Goal: Task Accomplishment & Management: Manage account settings

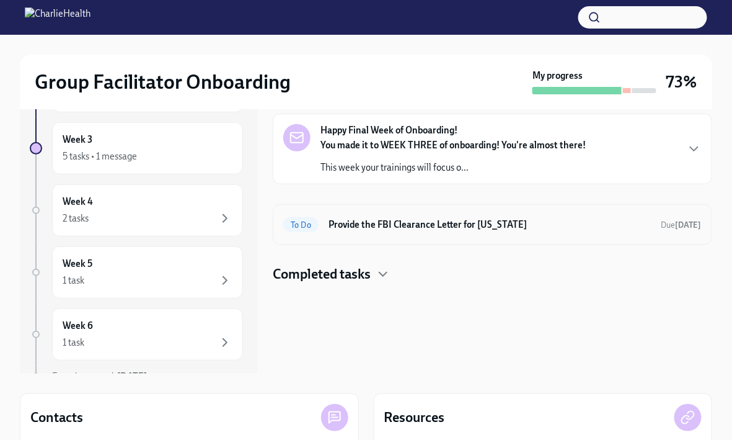
scroll to position [54, 0]
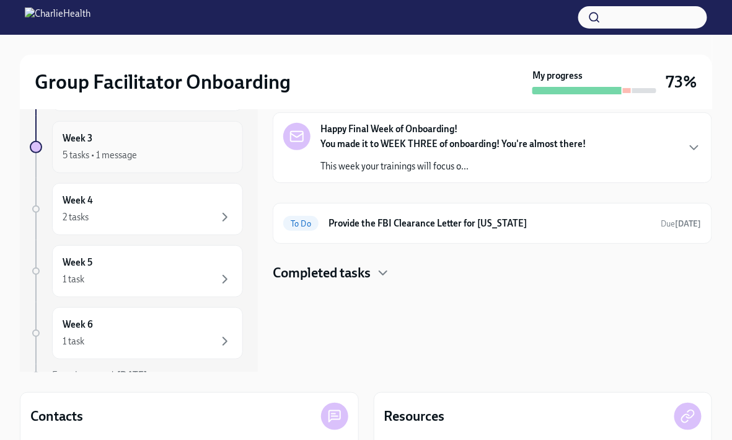
click at [168, 146] on div "Week 3 5 tasks • 1 message" at bounding box center [148, 146] width 170 height 31
click at [427, 159] on div "You made it to WEEK THREE of onboarding! You're almost there! This week your tr…" at bounding box center [453, 155] width 265 height 35
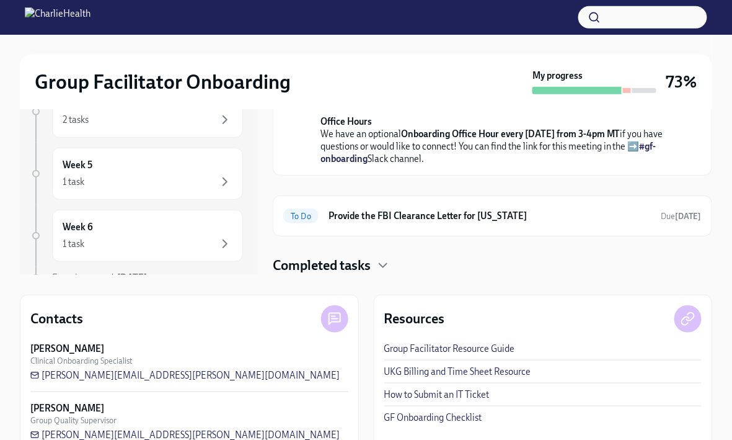
scroll to position [177, 0]
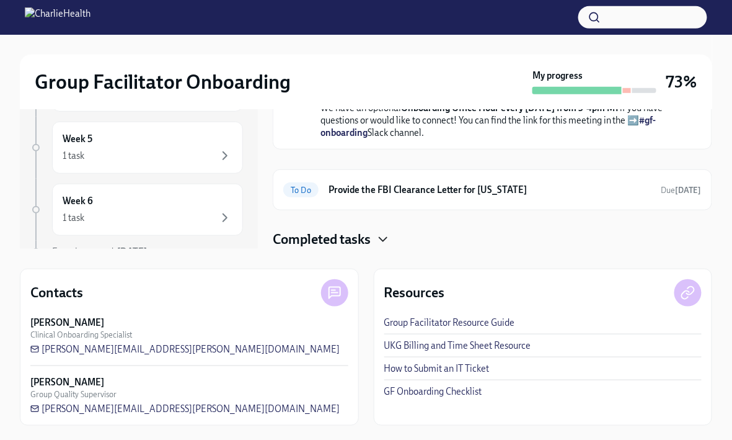
click at [388, 245] on icon "button" at bounding box center [383, 239] width 15 height 15
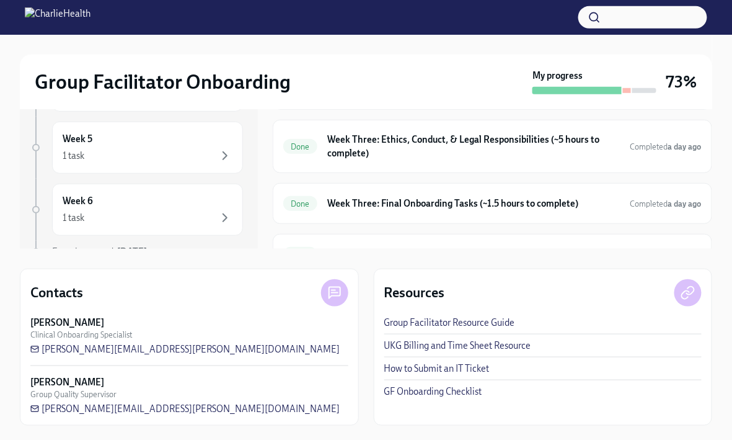
click at [387, 45] on icon "button" at bounding box center [383, 37] width 15 height 15
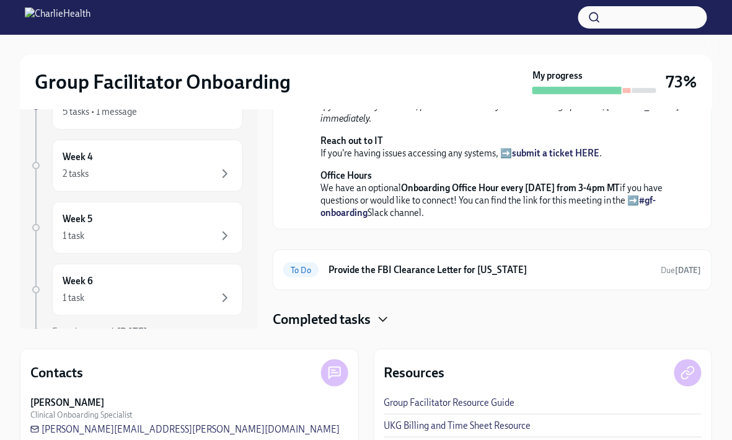
scroll to position [0, 0]
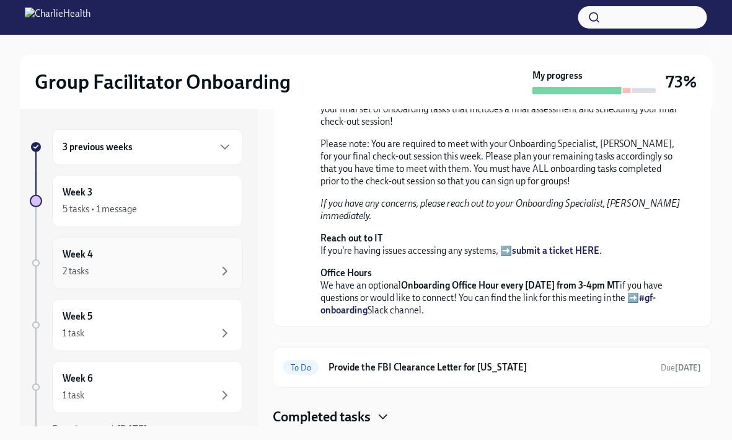
click at [183, 272] on div "2 tasks" at bounding box center [148, 271] width 170 height 15
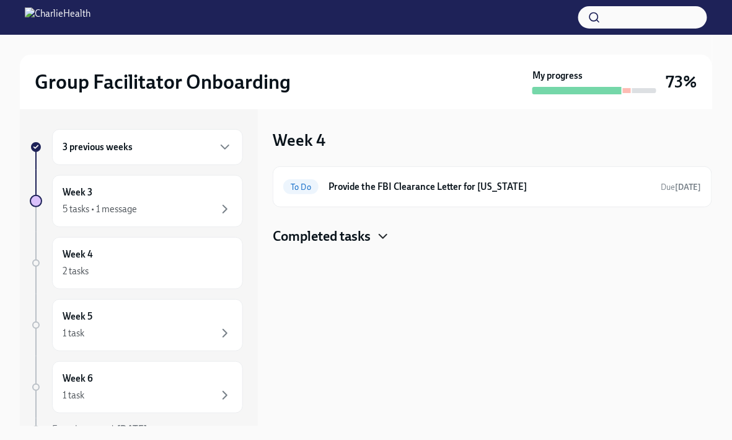
click at [379, 241] on icon "button" at bounding box center [383, 236] width 15 height 15
click at [371, 239] on h4 "Completed tasks" at bounding box center [322, 236] width 98 height 19
